Goal: Communication & Community: Answer question/provide support

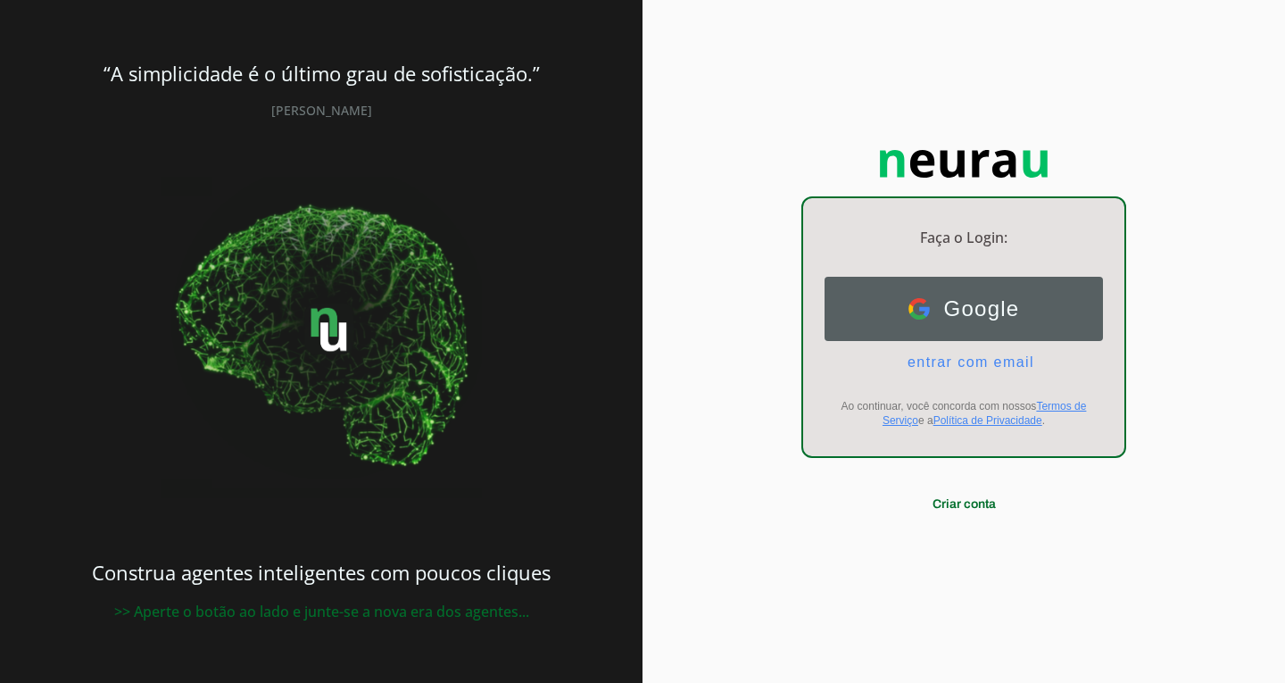
click at [986, 317] on span "Google" at bounding box center [975, 308] width 90 height 25
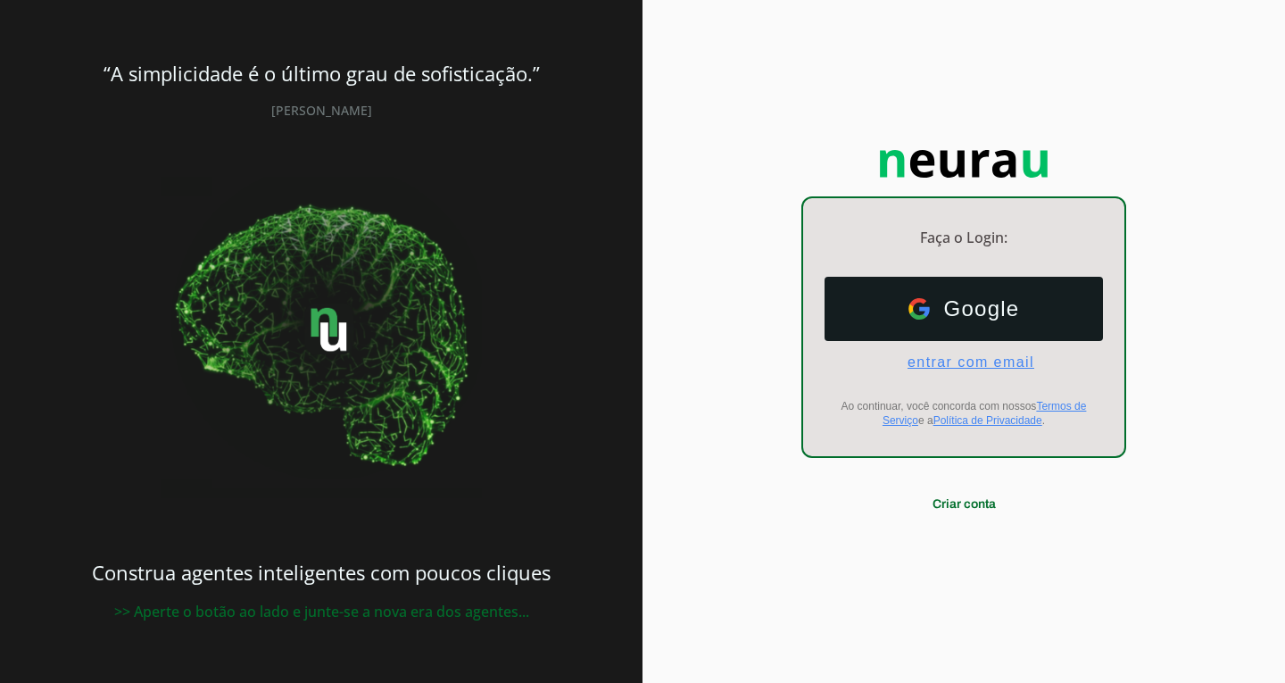
click at [927, 361] on span "entrar com email" at bounding box center [963, 362] width 141 height 16
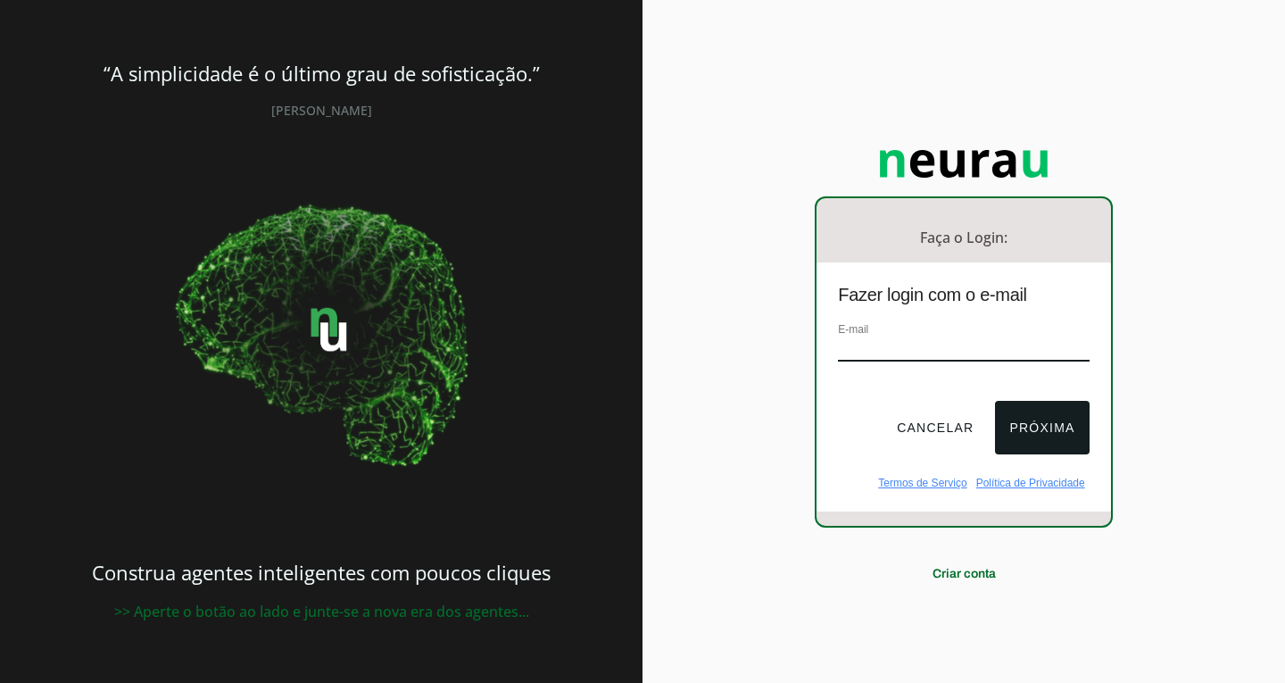
click at [893, 361] on input "email" at bounding box center [963, 349] width 251 height 24
type input "dramarianavilasboas@gmail.com"
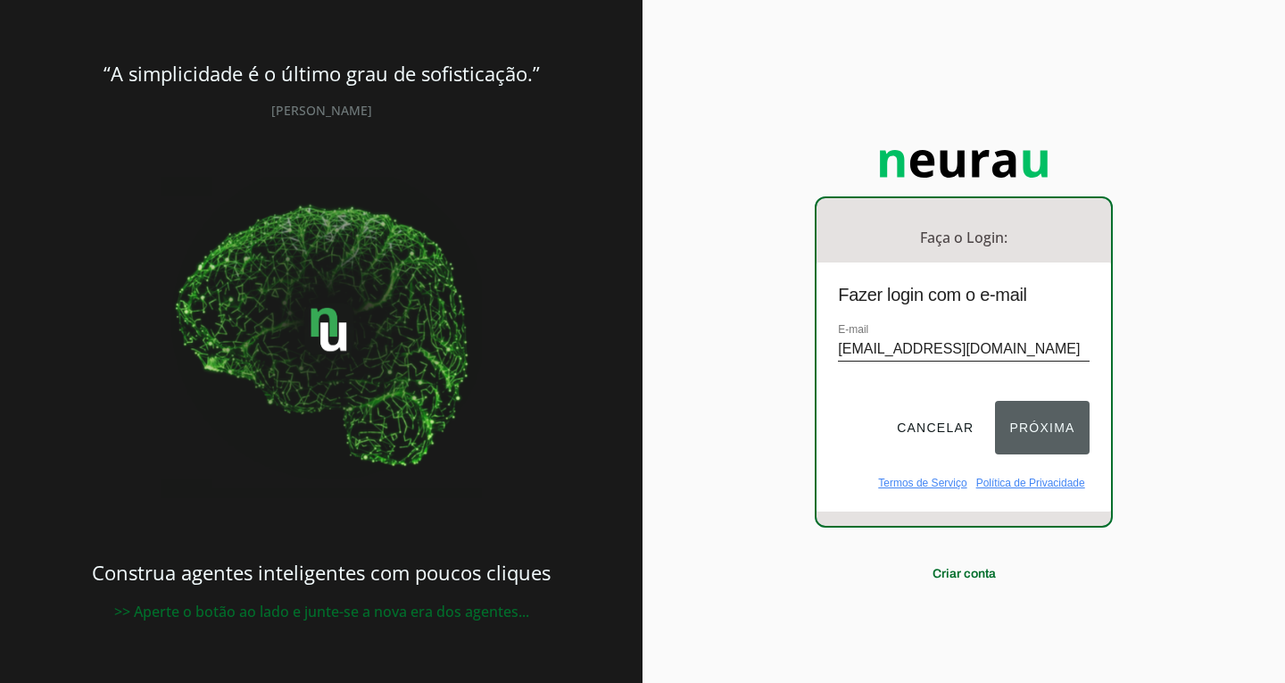
click at [1012, 429] on button "Próxima" at bounding box center [1042, 428] width 94 height 54
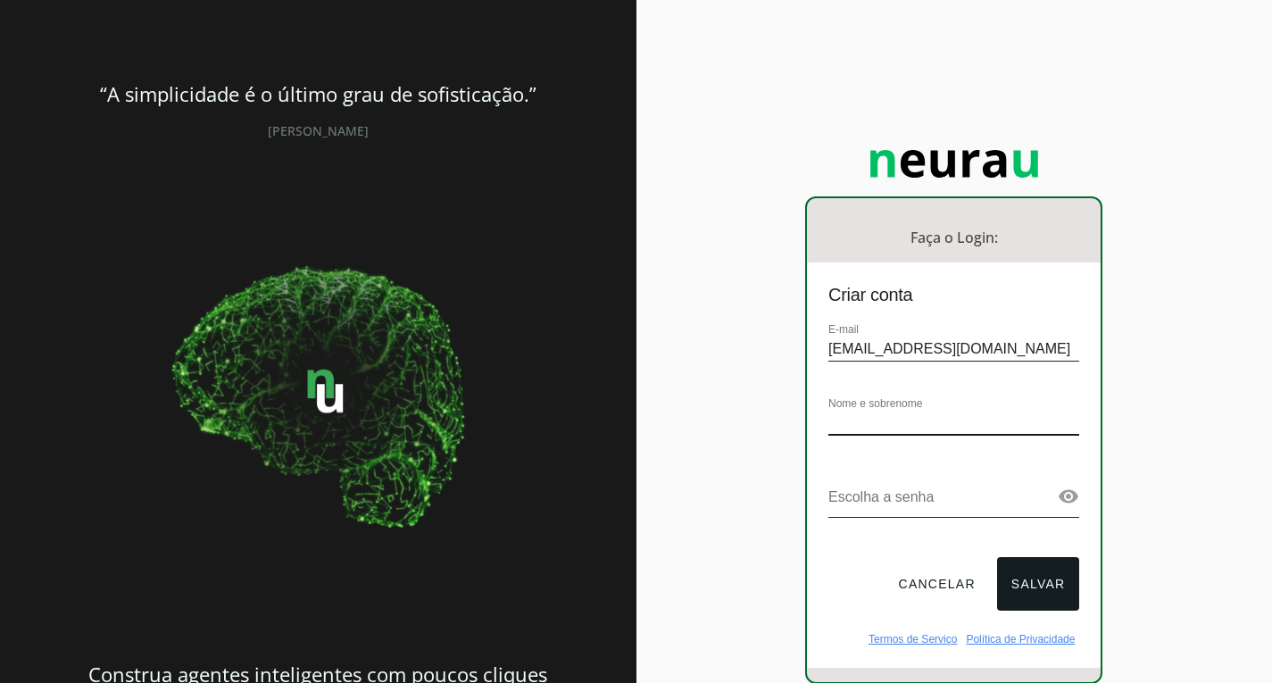
type input "m"
type input "MARIANA TEIXEIRA SILVEIRA MENDES VILASBOAS AL"
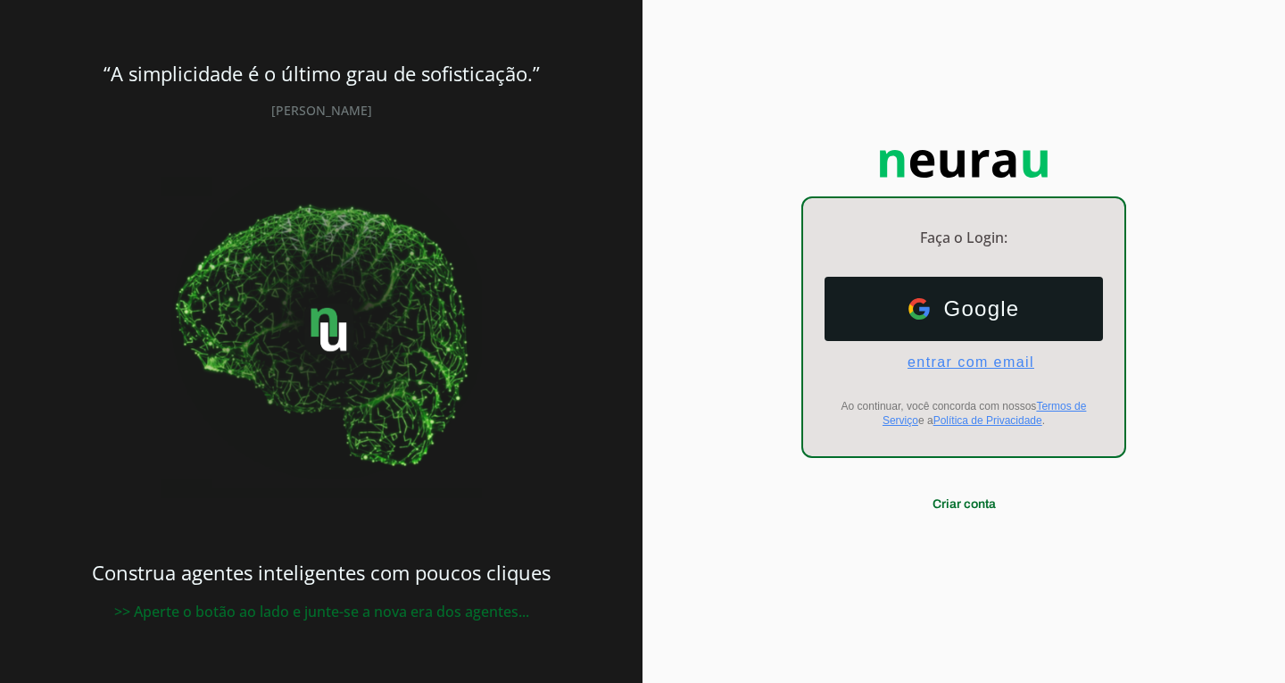
click at [953, 361] on span "entrar com email" at bounding box center [963, 362] width 141 height 16
click at [962, 366] on span "entrar com email" at bounding box center [963, 362] width 141 height 16
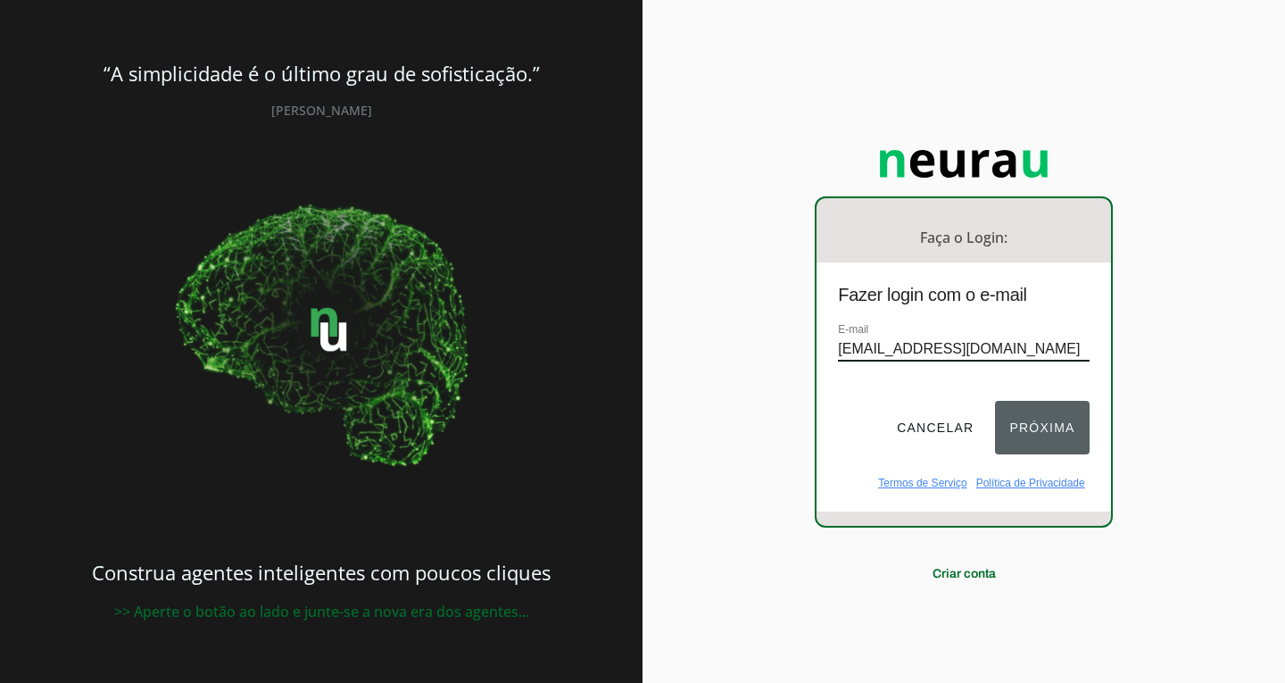
type input "[EMAIL_ADDRESS][DOMAIN_NAME]"
click at [1067, 431] on button "Próxima" at bounding box center [1042, 428] width 94 height 54
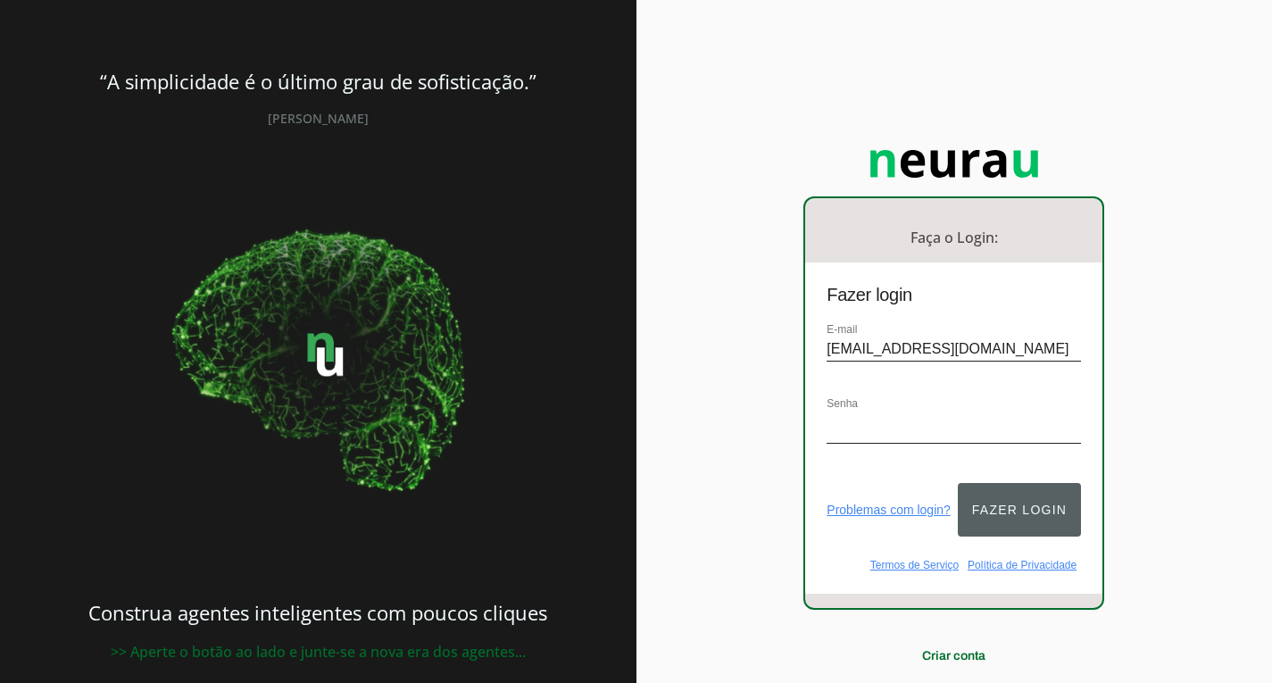
click at [1027, 507] on button "Fazer login" at bounding box center [1019, 510] width 123 height 54
click at [1021, 498] on button "Fazer login" at bounding box center [1019, 510] width 123 height 54
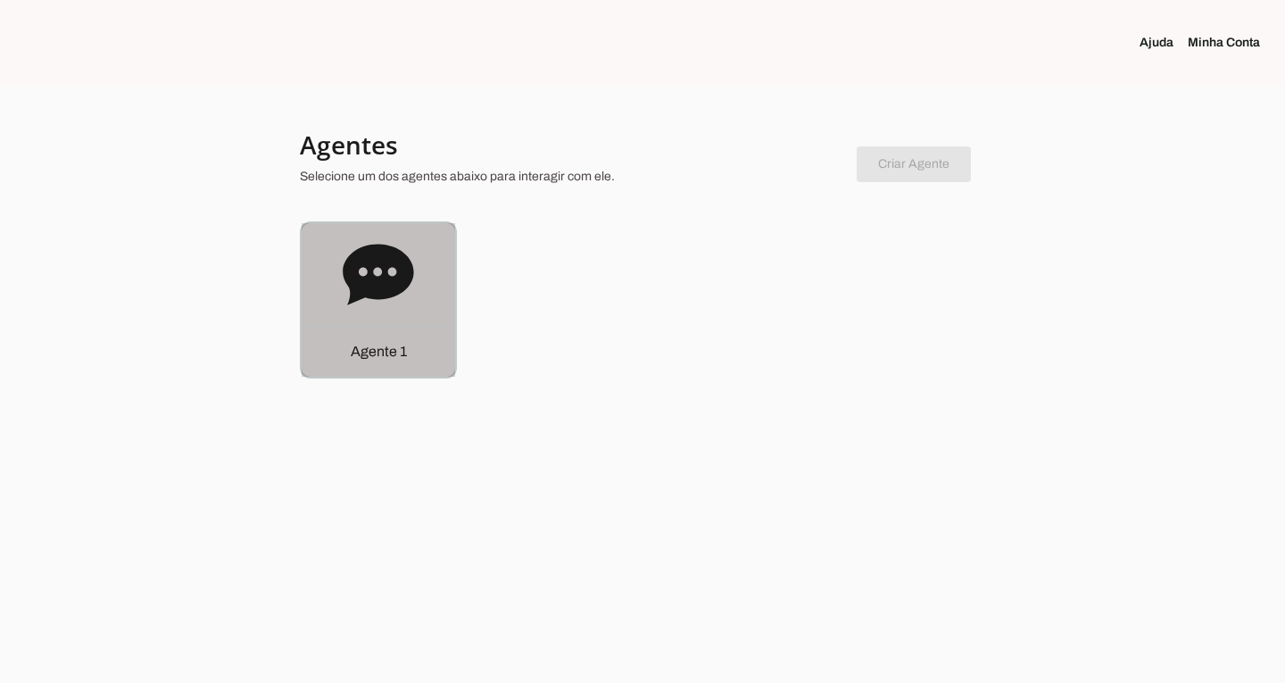
click at [380, 281] on icon at bounding box center [378, 274] width 71 height 61
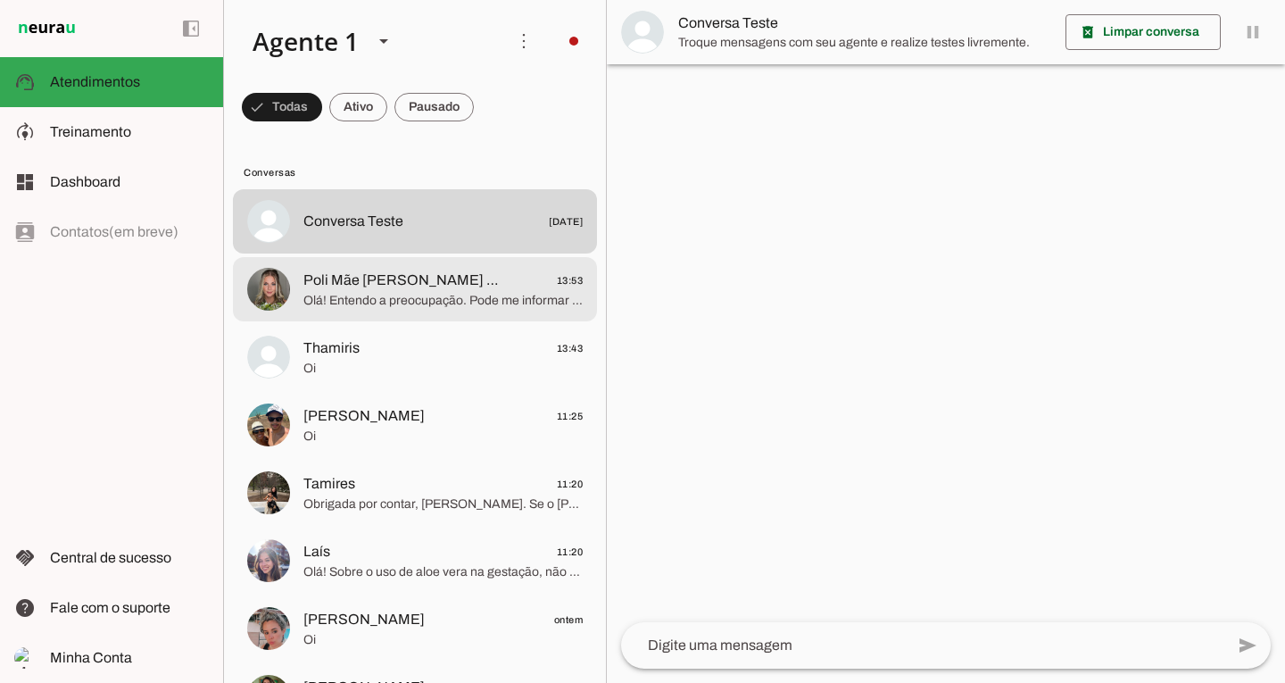
click at [455, 287] on span "Poli Mãe [PERSON_NAME] e [PERSON_NAME]" at bounding box center [404, 280] width 202 height 21
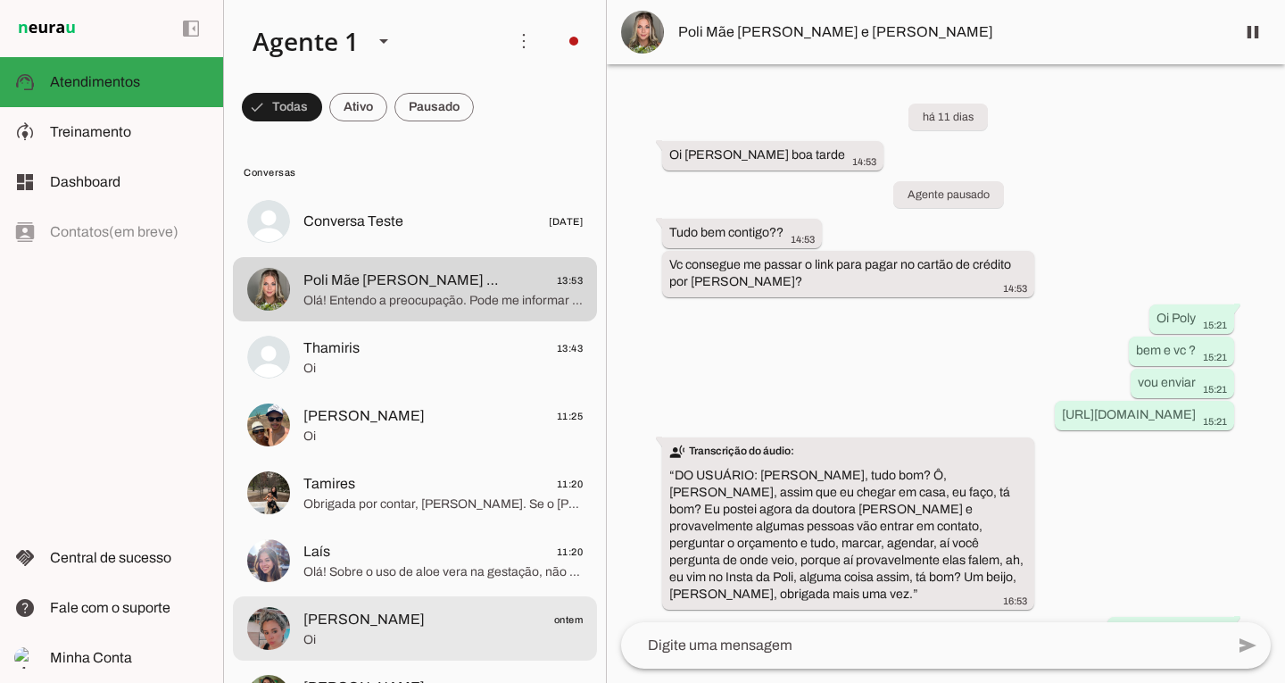
click at [403, 627] on span "[PERSON_NAME] ontem" at bounding box center [442, 620] width 279 height 22
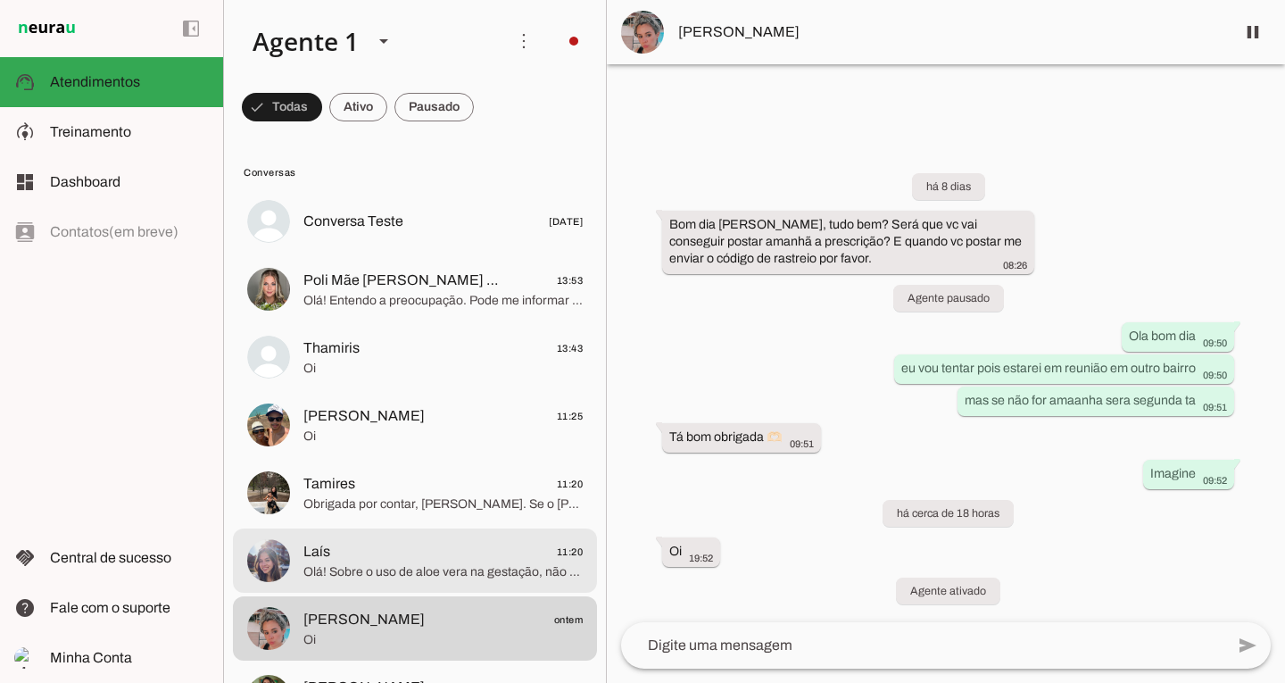
click at [386, 579] on span "Olá! Sobre o uso de aloe vera na gestação, não tenho informação específica aqui…" at bounding box center [442, 572] width 279 height 18
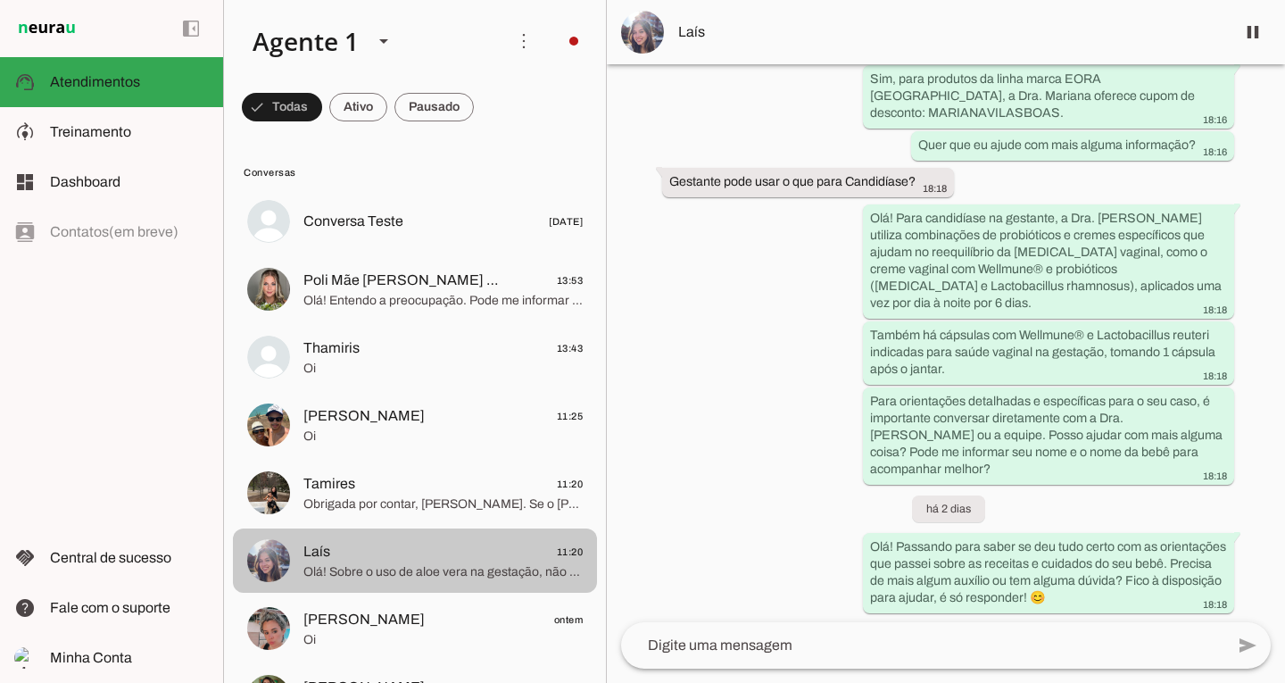
scroll to position [2924, 0]
